Goal: Task Accomplishment & Management: Use online tool/utility

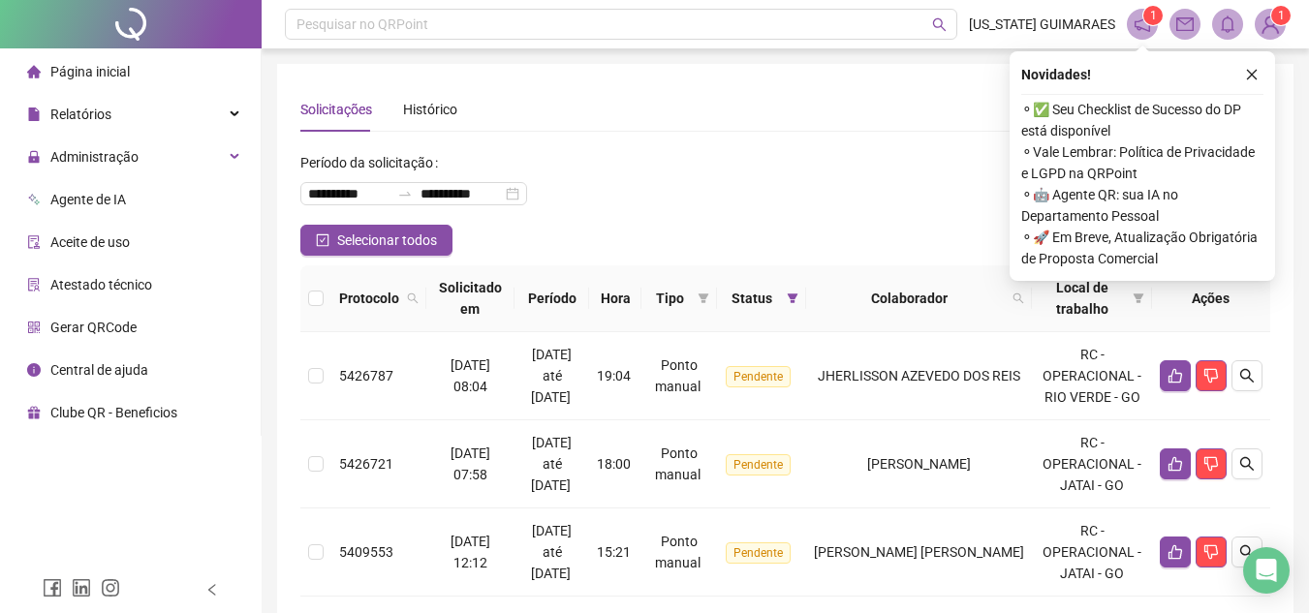
click at [883, 195] on div "**********" at bounding box center [785, 186] width 970 height 78
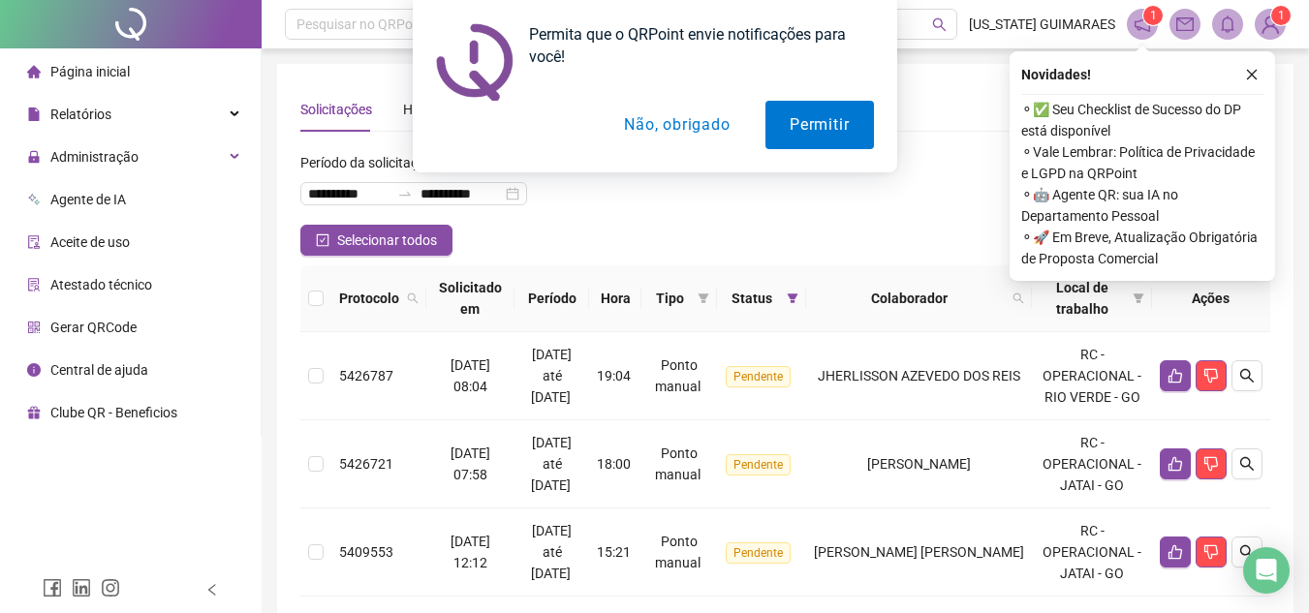
click at [1257, 73] on div "Permita que o QRPoint envie notificações para você! Permitir Não, obrigado" at bounding box center [654, 86] width 1309 height 173
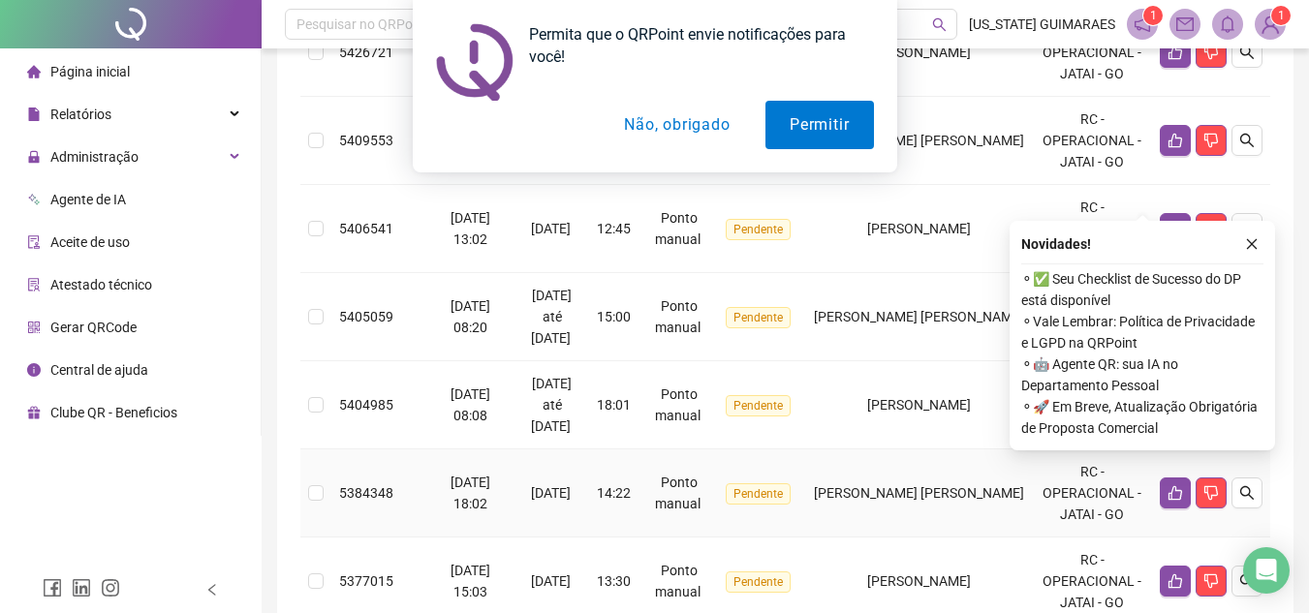
scroll to position [582, 0]
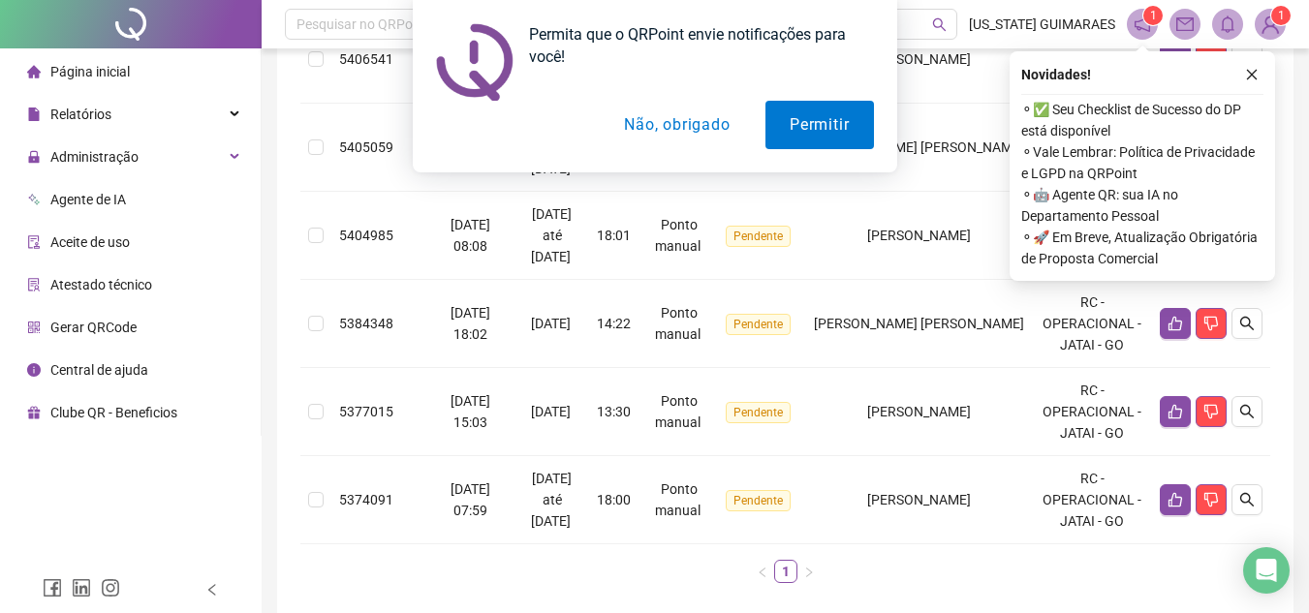
click at [105, 65] on div "Permita que o QRPoint envie notificações para você! Permitir Não, obrigado" at bounding box center [654, 86] width 1309 height 173
click at [72, 70] on div "Permita que o QRPoint envie notificações para você! Permitir Não, obrigado" at bounding box center [654, 86] width 1309 height 173
click at [670, 116] on button "Não, obrigado" at bounding box center [677, 125] width 154 height 48
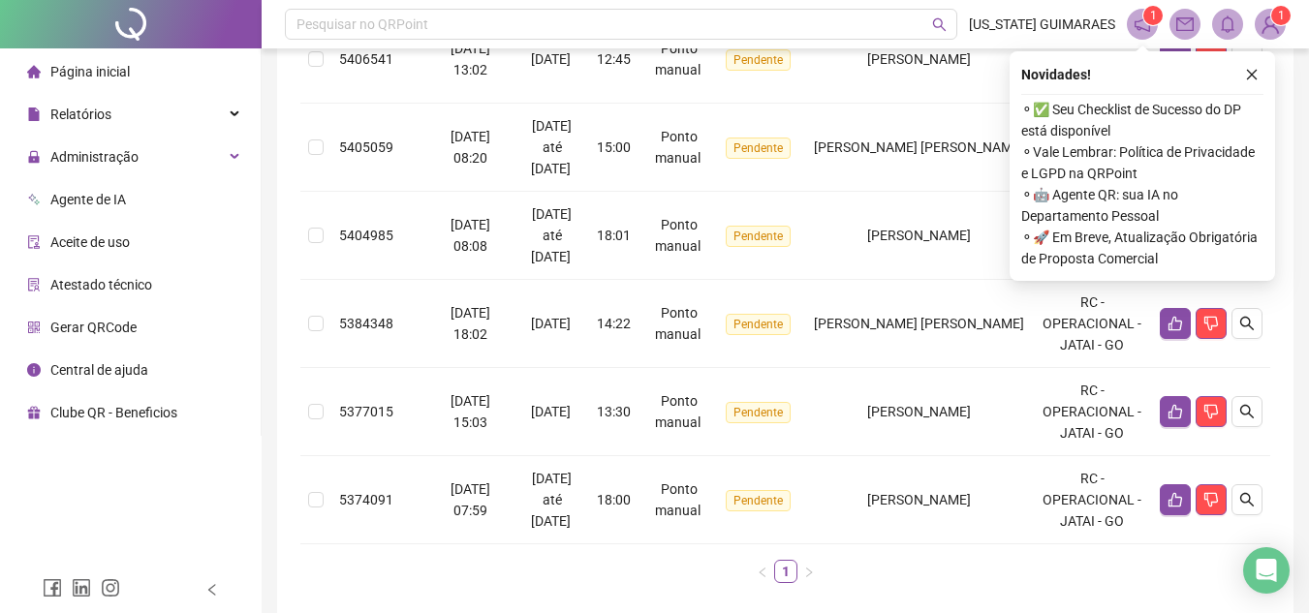
click at [77, 69] on span "Página inicial" at bounding box center [89, 72] width 79 height 16
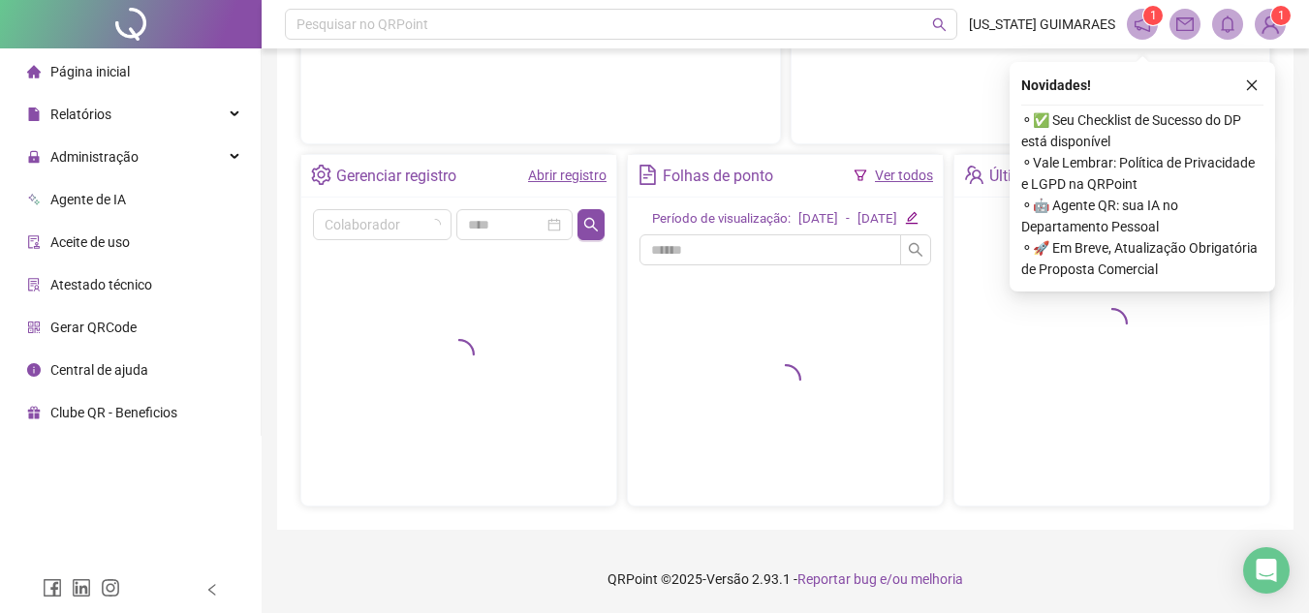
scroll to position [330, 0]
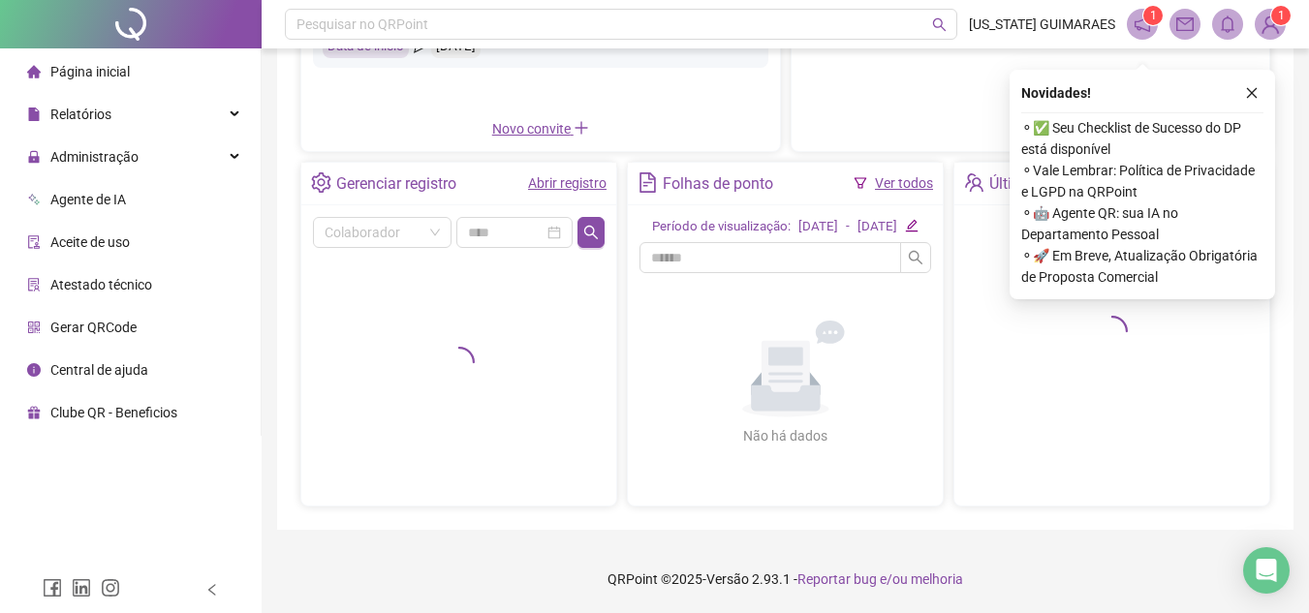
click at [1261, 81] on button "button" at bounding box center [1252, 92] width 23 height 23
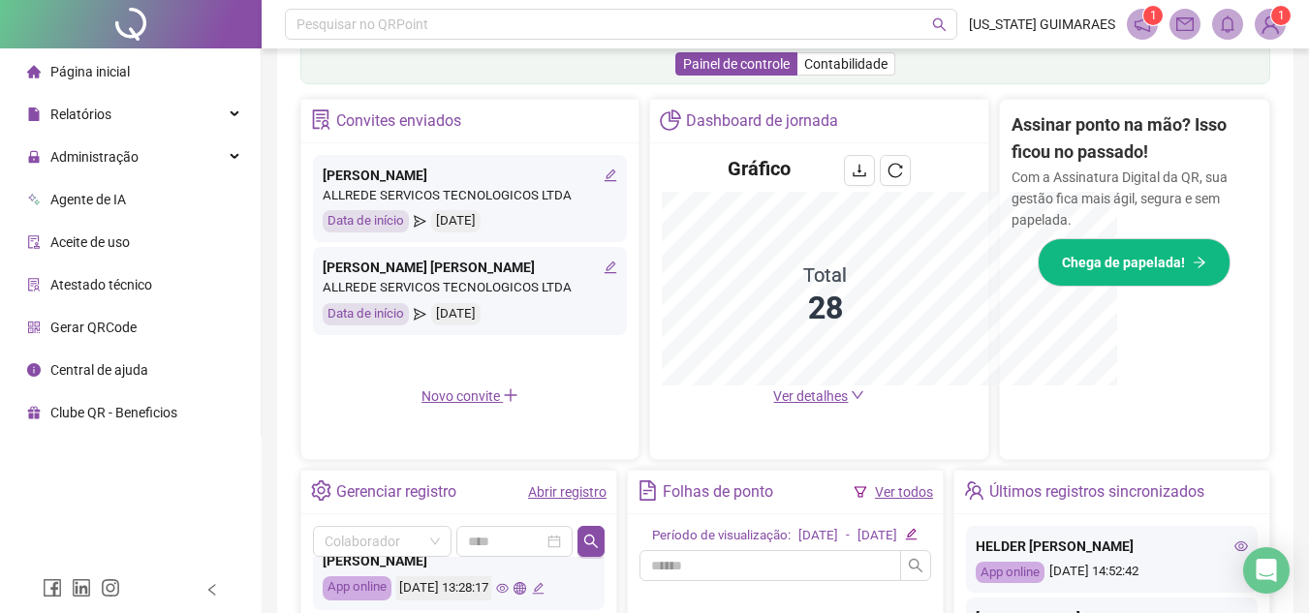
scroll to position [615, 0]
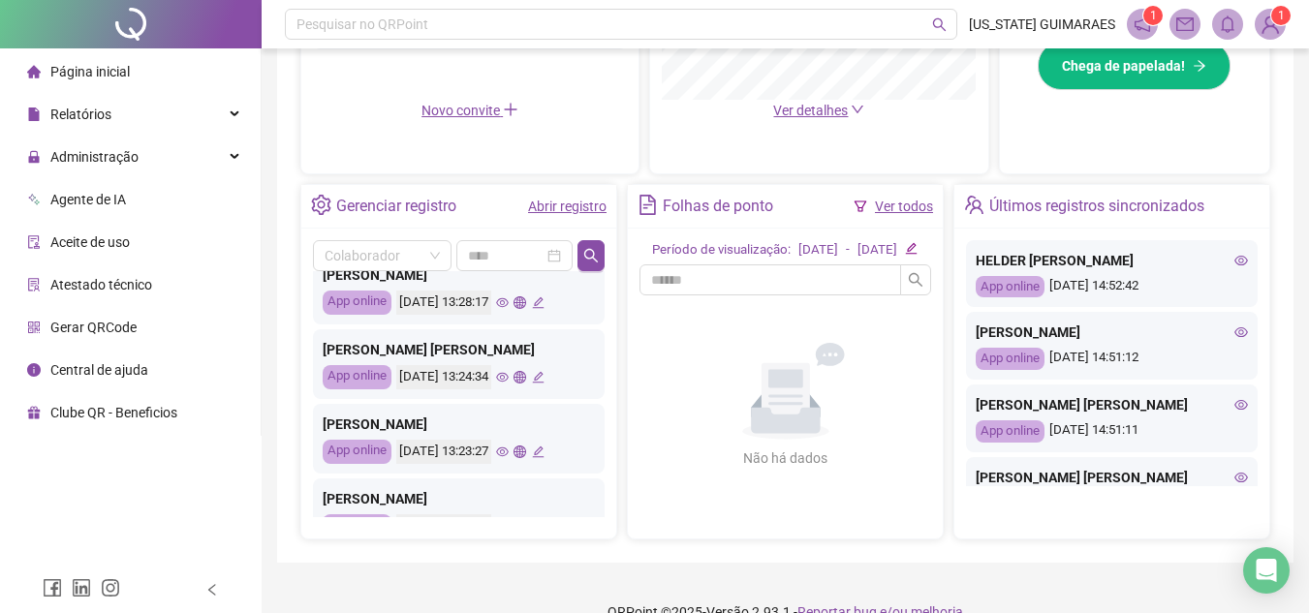
click at [509, 371] on icon "eye" at bounding box center [502, 377] width 13 height 13
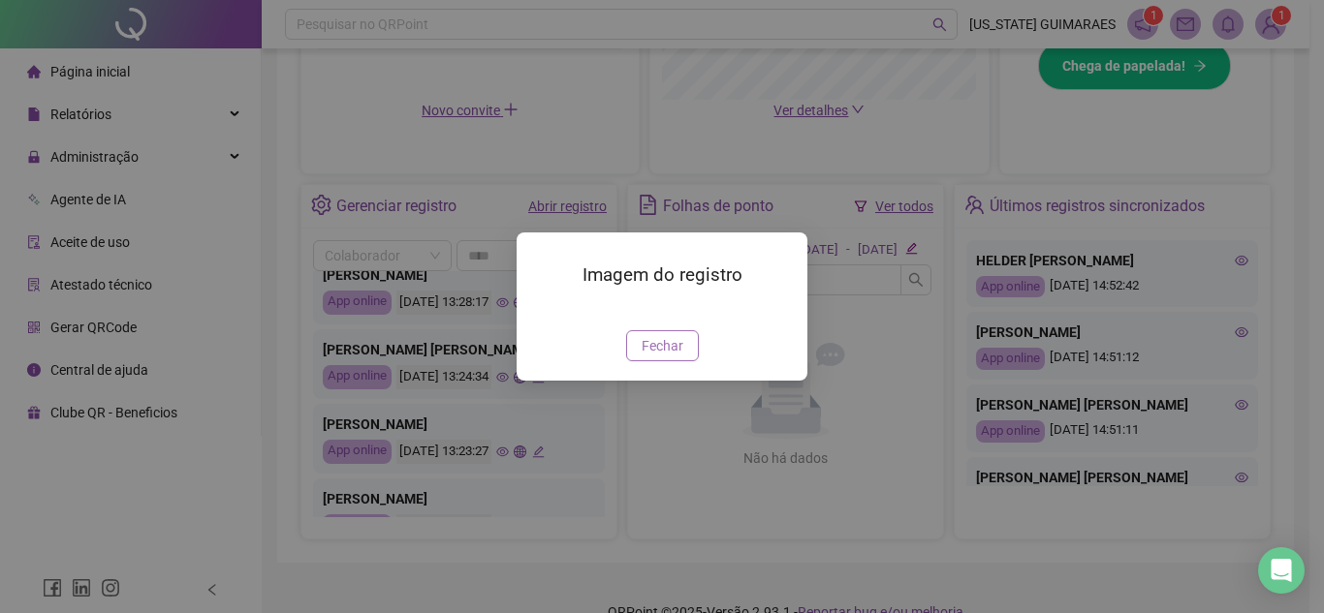
click at [659, 355] on span "Fechar" at bounding box center [663, 345] width 42 height 21
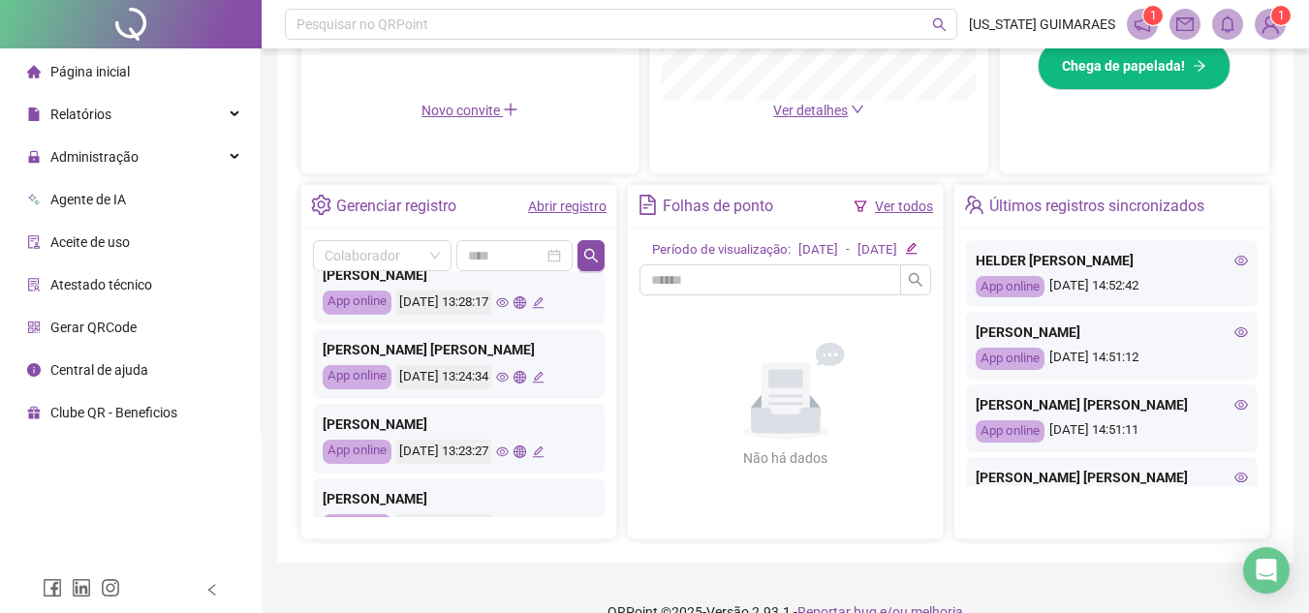
click at [395, 365] on div "App online [DATE] 13:24:34" at bounding box center [459, 377] width 272 height 24
drag, startPoint x: 394, startPoint y: 331, endPoint x: 409, endPoint y: 331, distance: 14.5
click at [395, 339] on div "[PERSON_NAME] [PERSON_NAME]" at bounding box center [459, 349] width 272 height 21
click at [580, 207] on link "Abrir registro" at bounding box center [567, 207] width 79 height 16
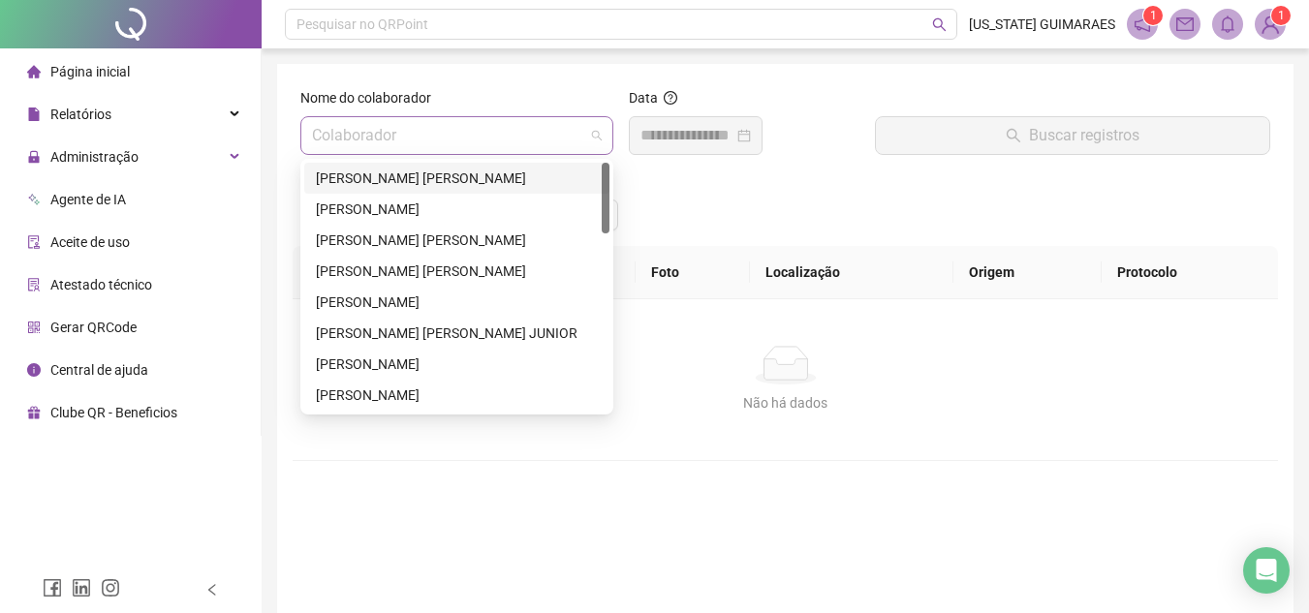
click at [596, 139] on span at bounding box center [457, 135] width 290 height 37
click at [407, 267] on div "[PERSON_NAME] [PERSON_NAME]" at bounding box center [457, 271] width 282 height 21
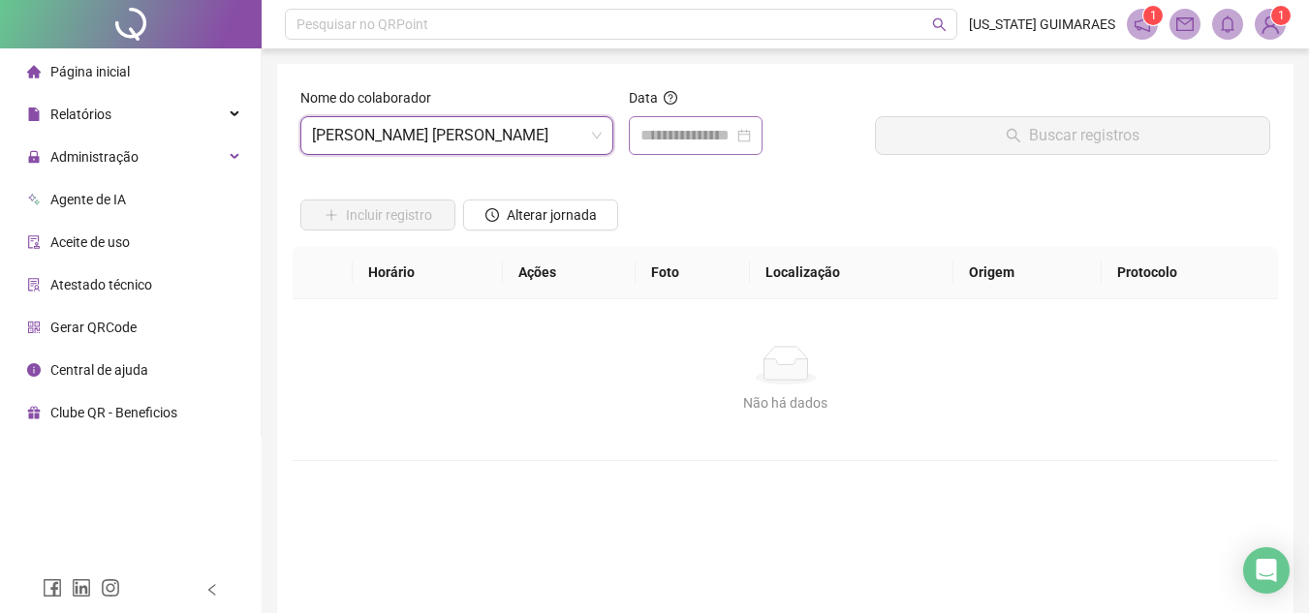
click at [751, 135] on div at bounding box center [696, 135] width 110 height 23
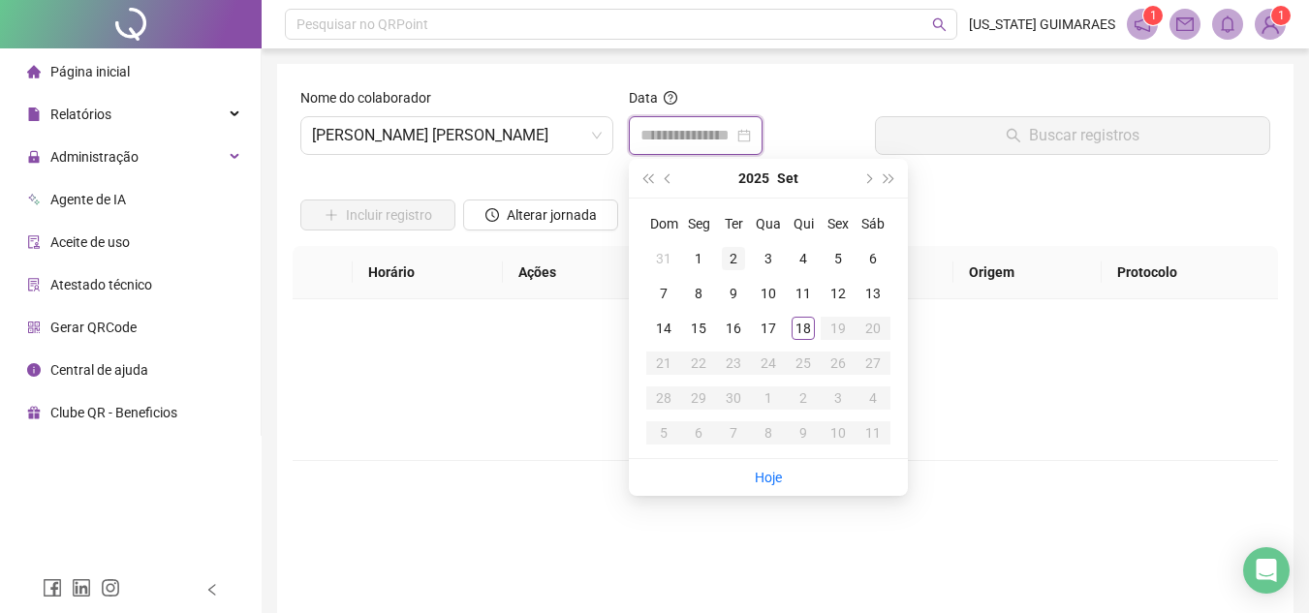
type input "**********"
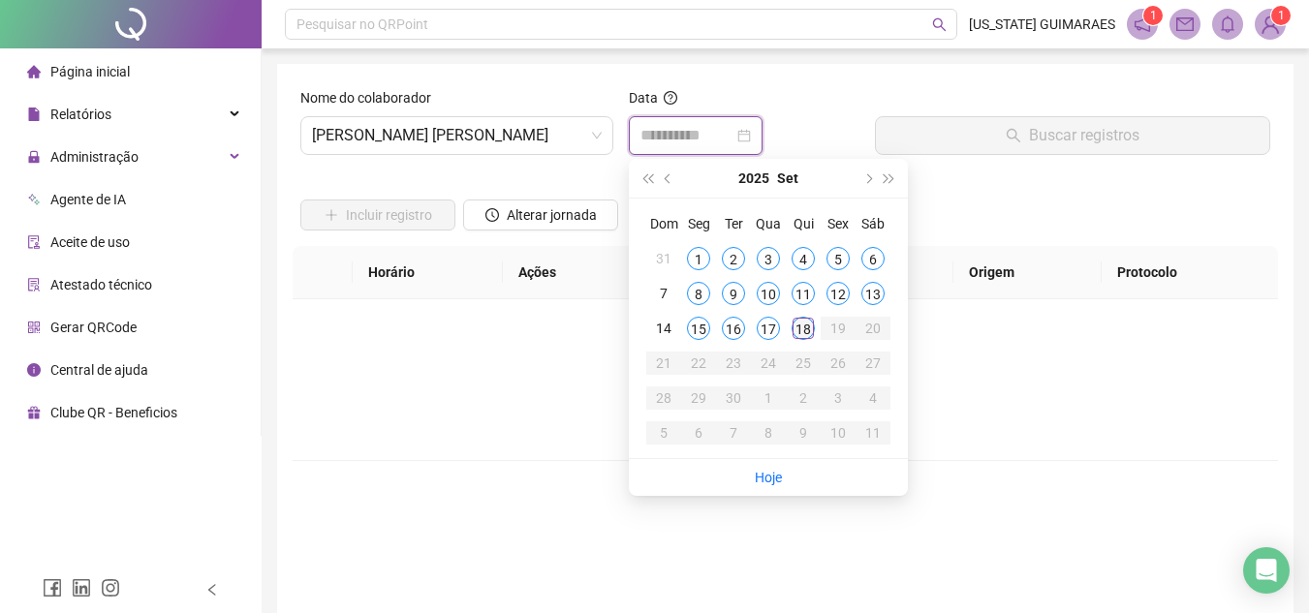
type input "**********"
click at [801, 333] on div "18" at bounding box center [803, 328] width 23 height 23
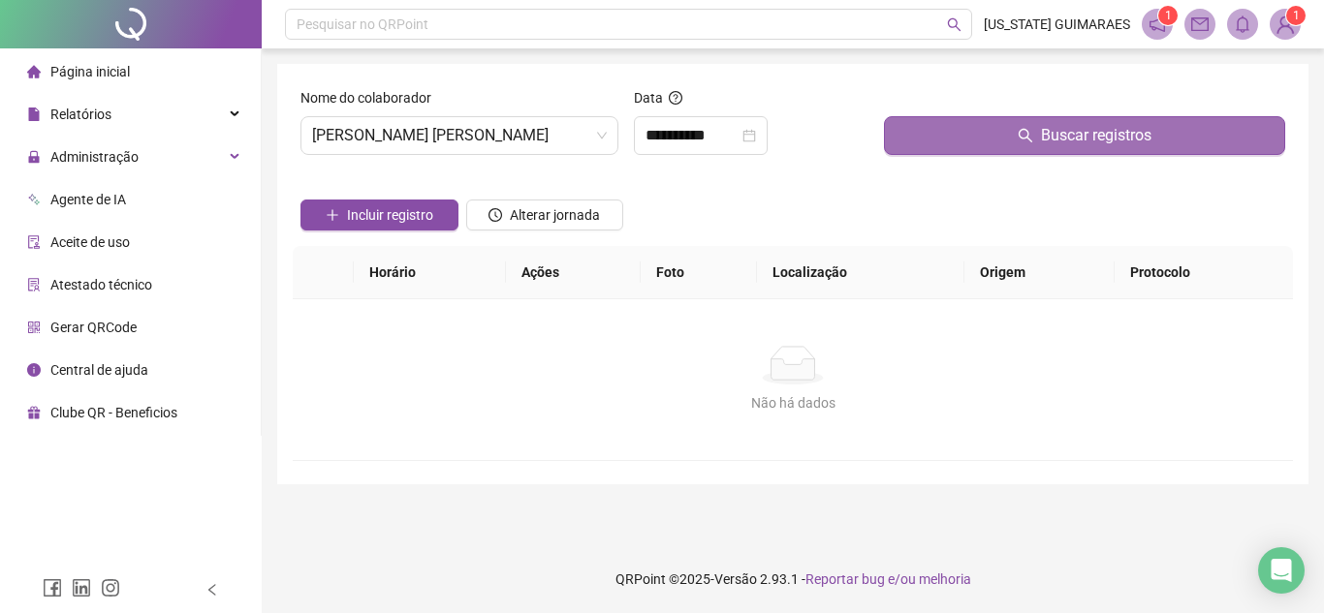
click at [1066, 146] on span "Buscar registros" at bounding box center [1096, 135] width 110 height 23
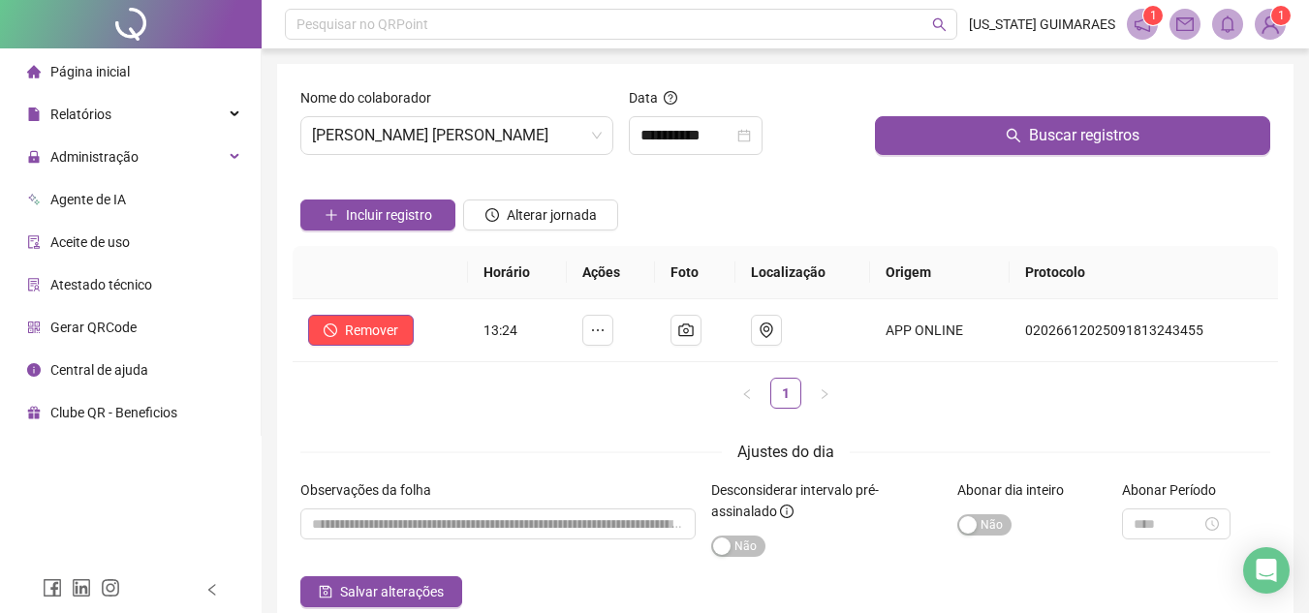
drag, startPoint x: 833, startPoint y: 192, endPoint x: 816, endPoint y: 198, distance: 17.5
click at [833, 192] on div "Incluir registro Alterar jornada" at bounding box center [786, 209] width 978 height 76
